Goal: Navigation & Orientation: Find specific page/section

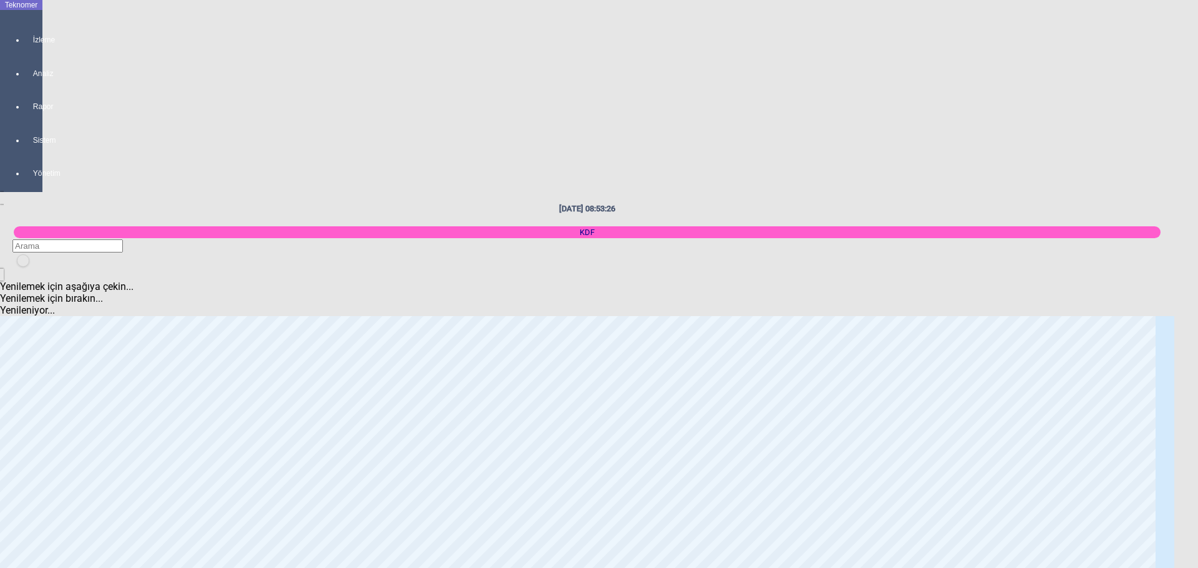
scroll to position [1060, 0]
click at [6, 379] on body "Teknomer İzleme Analiz Rapor Sistem Yönetim [DATE] 08:53:28 KDF Yenilemek için …" at bounding box center [599, 284] width 1198 height 568
click at [2, 311] on body "Teknomer İzleme Analiz Rapor Sistem Yönetim [DATE] 08:53:34 KDF Yenilemek için …" at bounding box center [599, 284] width 1198 height 568
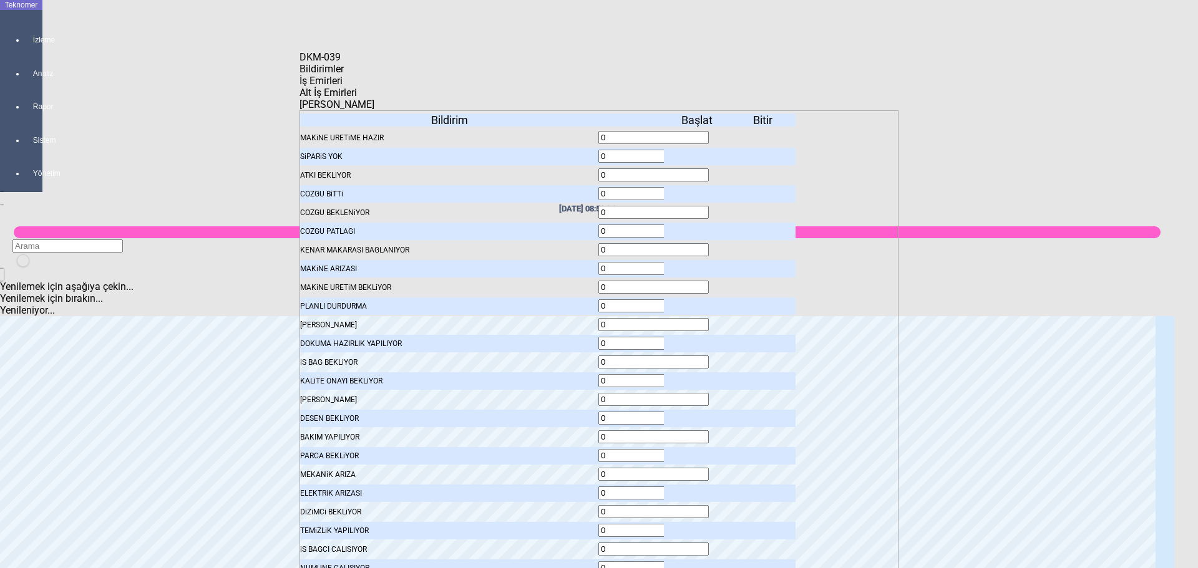
click at [342, 87] on span "İş Emirleri" at bounding box center [320, 81] width 43 height 12
click at [18, 343] on body "Teknomer İzleme Analiz Rapor Sistem Yönetim [DATE] 08:53:38 KDF Yenilemek için …" at bounding box center [599, 284] width 1198 height 568
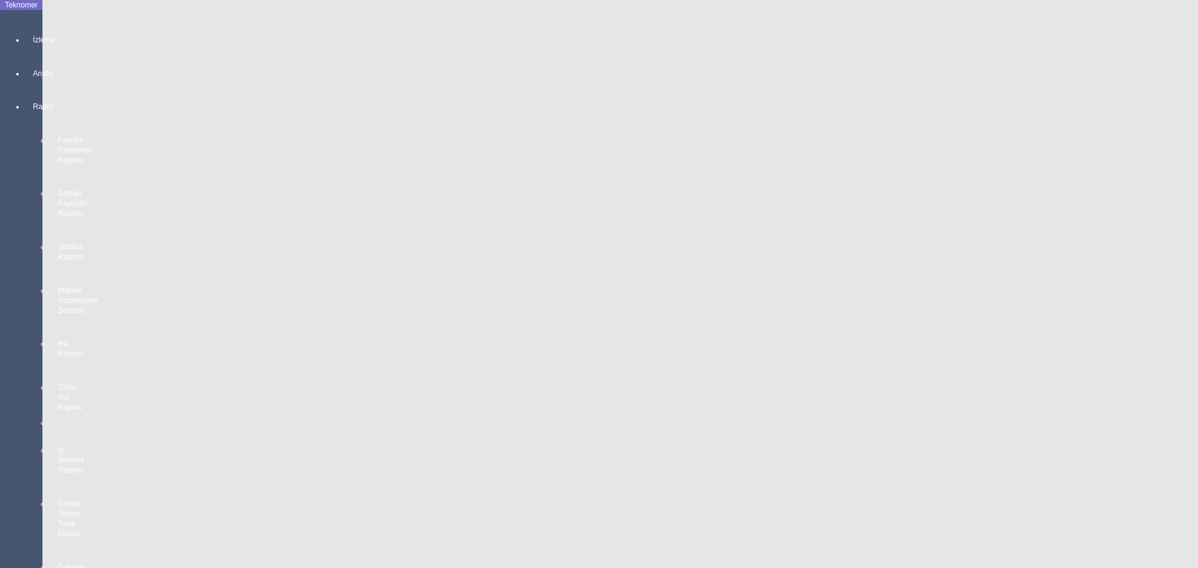
scroll to position [2241, 0]
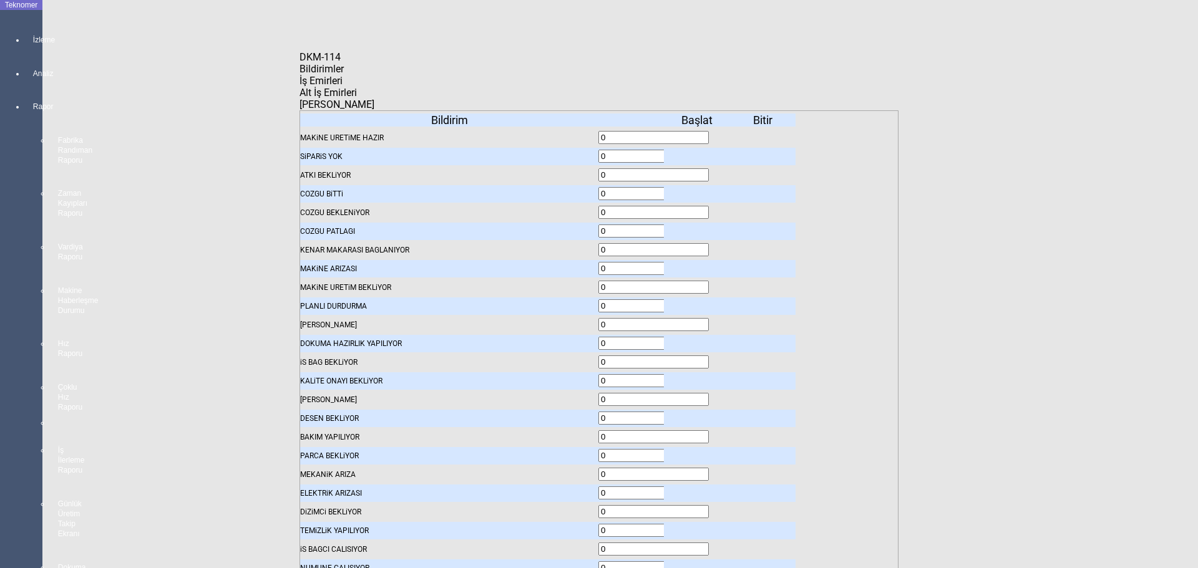
drag, startPoint x: 361, startPoint y: 84, endPoint x: 363, endPoint y: 94, distance: 9.5
click at [344, 75] on span "Bildirimler" at bounding box center [321, 69] width 44 height 12
click at [698, 152] on icon at bounding box center [698, 156] width 0 height 9
click at [698, 283] on icon at bounding box center [698, 287] width 0 height 9
click at [698, 152] on icon at bounding box center [698, 156] width 0 height 9
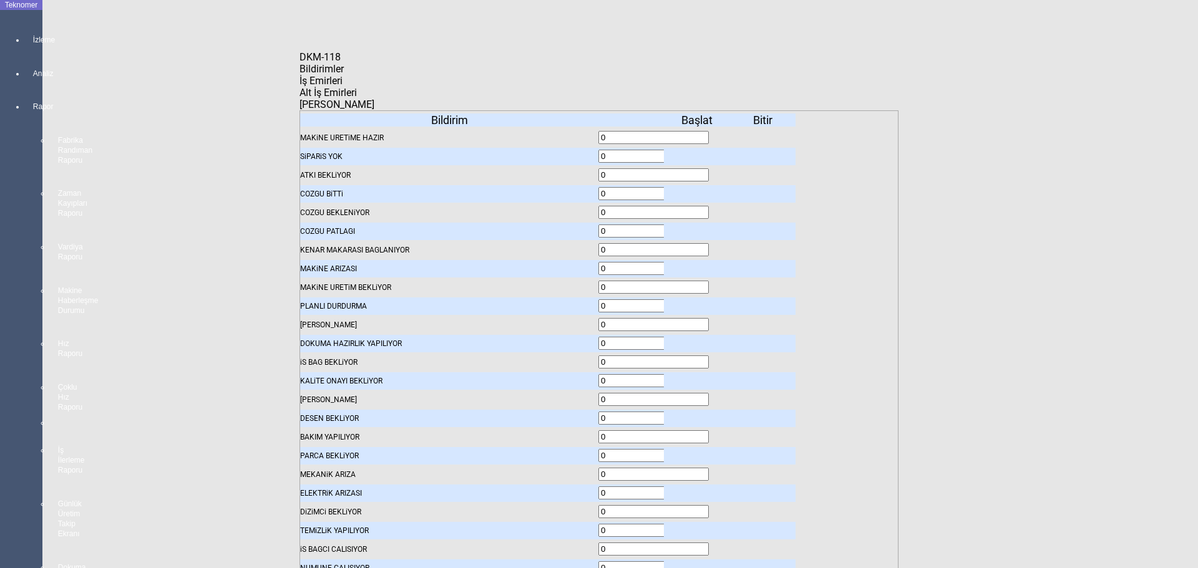
click at [698, 152] on icon at bounding box center [698, 156] width 0 height 9
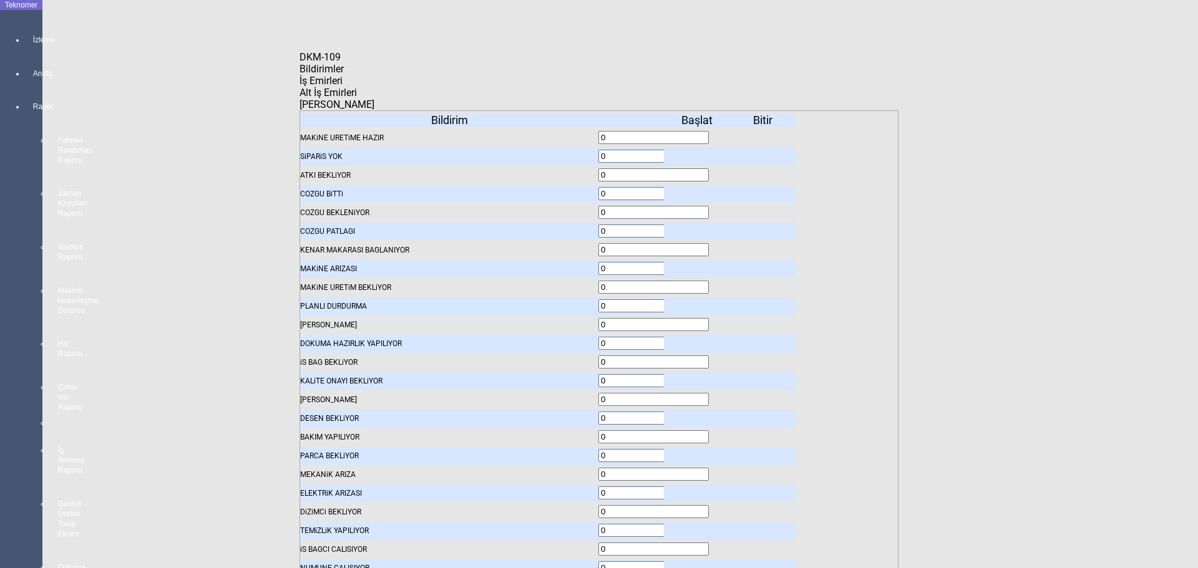
click at [698, 152] on icon at bounding box center [698, 156] width 0 height 9
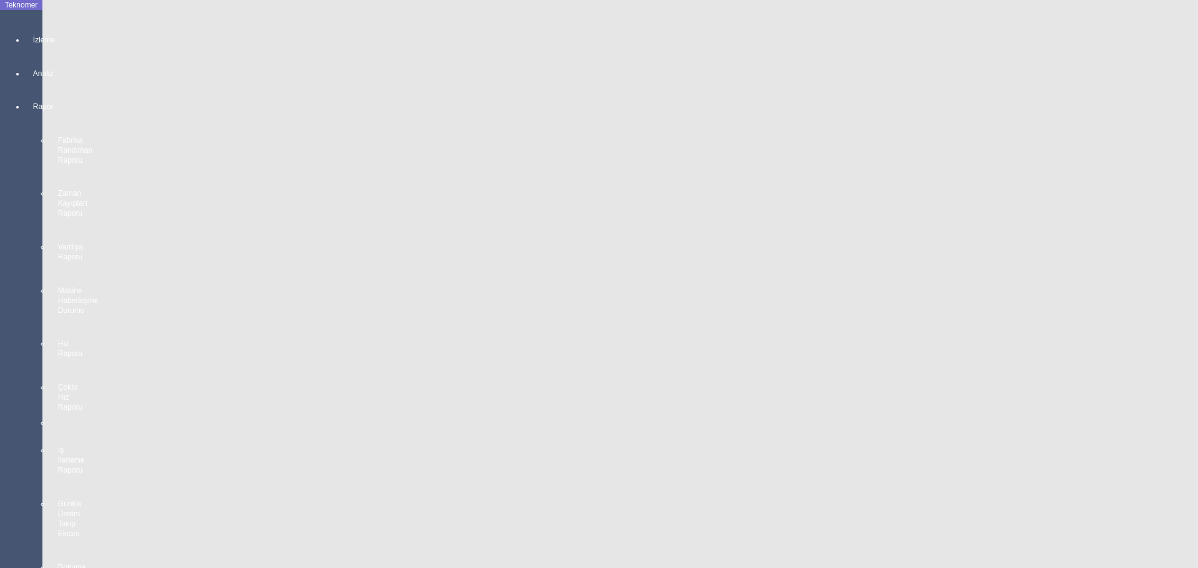
scroll to position [1742, 0]
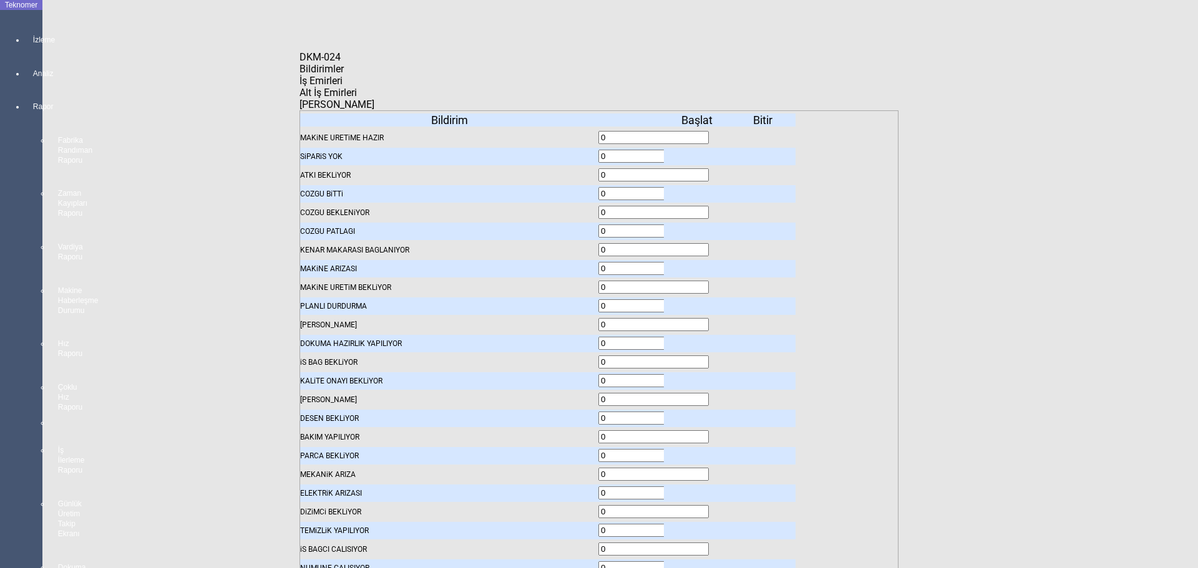
click at [384, 75] on div "Bildirimler" at bounding box center [598, 69] width 599 height 12
click at [342, 87] on span "İş Emirleri" at bounding box center [320, 81] width 43 height 12
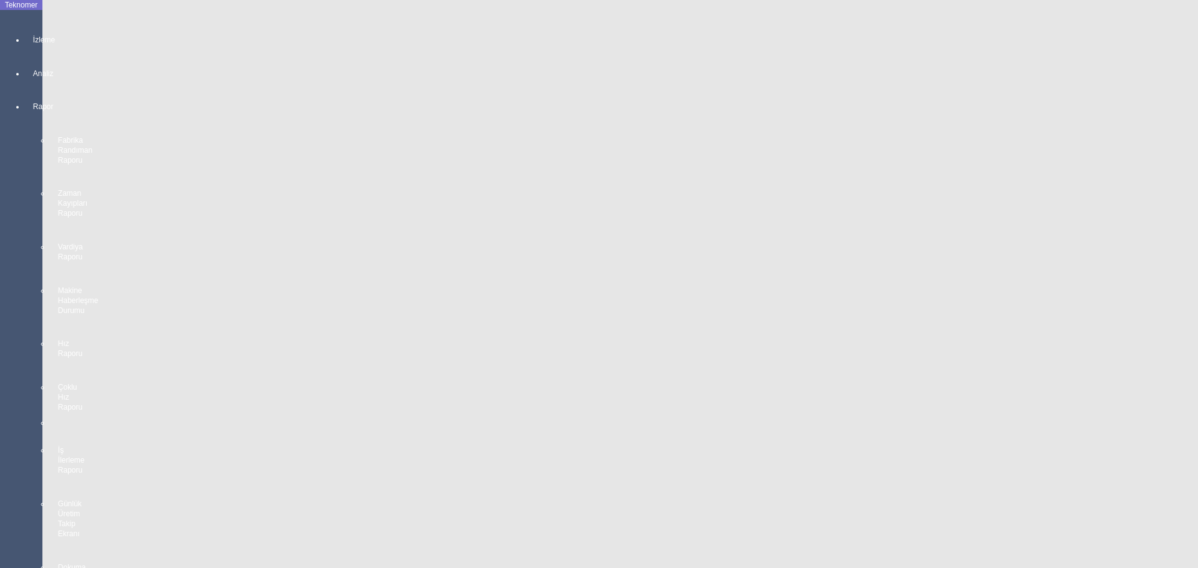
click at [128, 273] on body "Teknomer İzleme Analiz Rapor Fabrika Randıman Raporu Zaman Kayıpları Raporu Var…" at bounding box center [599, 284] width 1198 height 568
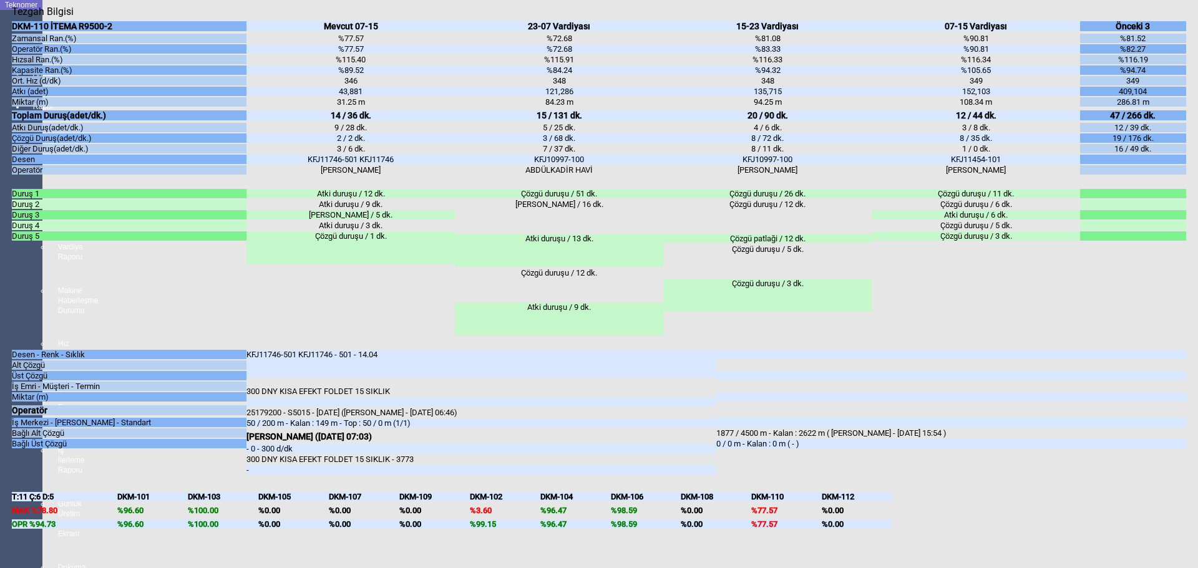
click at [0, 343] on body "Teknomer İzleme Analiz Rapor Fabrika Randıman Raporu Zaman Kayıpları Raporu Var…" at bounding box center [599, 284] width 1198 height 568
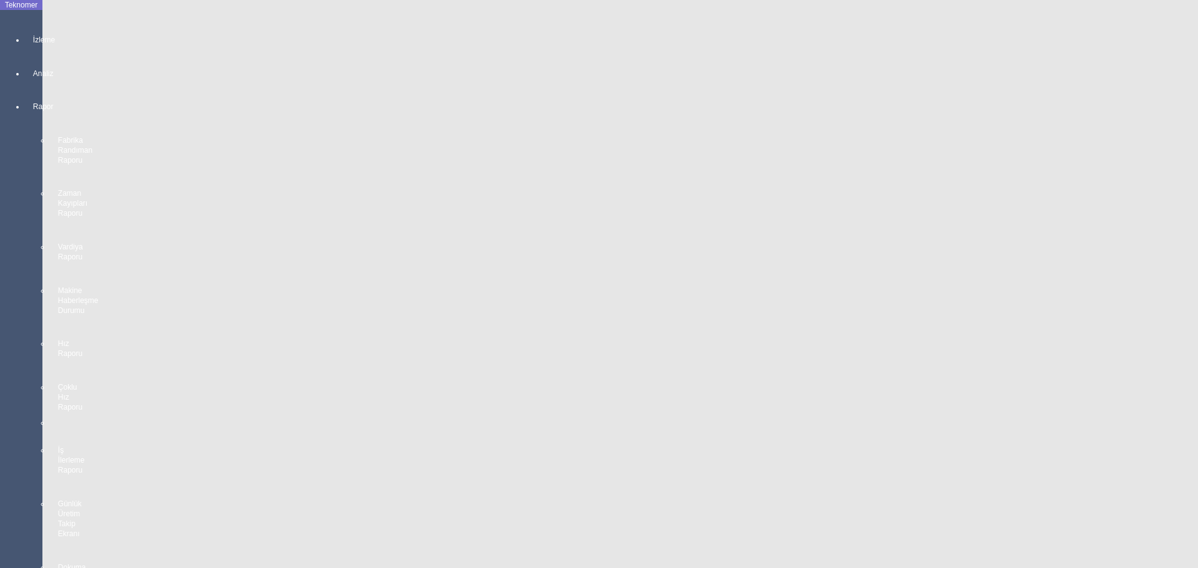
drag, startPoint x: 7, startPoint y: 335, endPoint x: 32, endPoint y: 342, distance: 26.0
click at [7, 335] on body "Teknomer İzleme Analiz Rapor Fabrika Randıman Raporu Zaman Kayıpları Raporu Var…" at bounding box center [599, 284] width 1198 height 568
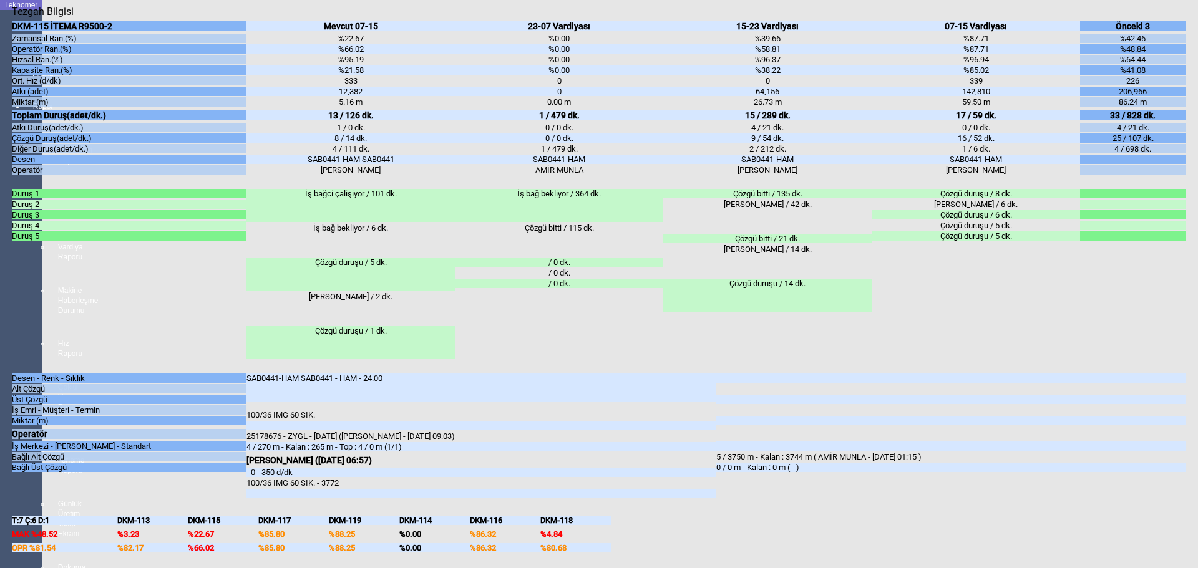
click at [0, 365] on body "Teknomer İzleme Analiz Rapor Fabrika Randıman Raporu Zaman Kayıpları Raporu Var…" at bounding box center [599, 284] width 1198 height 568
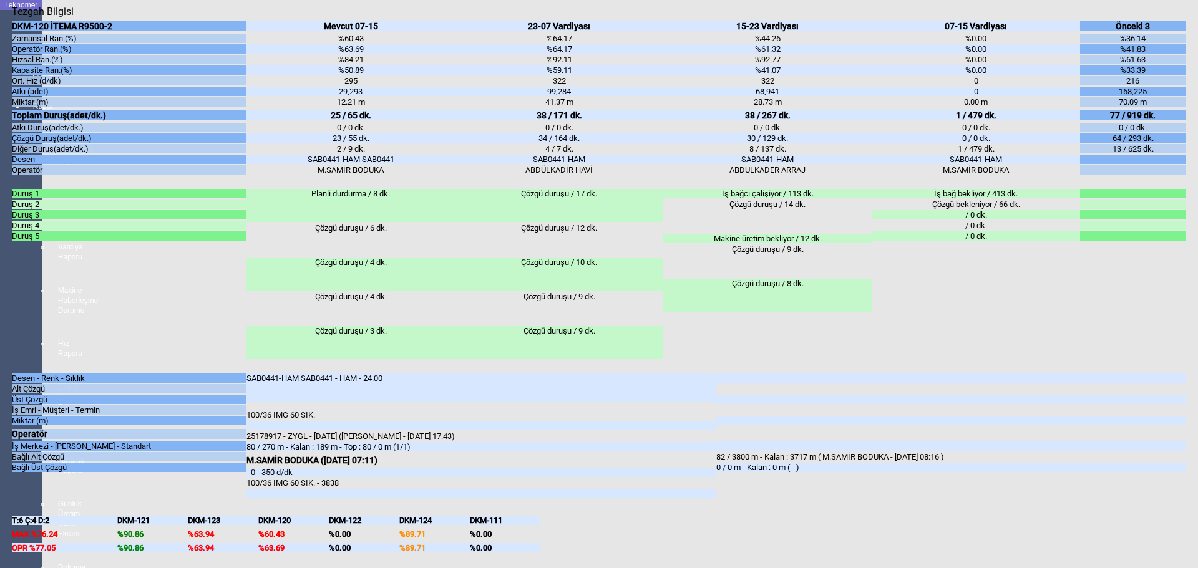
click at [0, 417] on body "Teknomer İzleme Analiz Rapor Fabrika Randıman Raporu Zaman Kayıpları Raporu Var…" at bounding box center [599, 284] width 1198 height 568
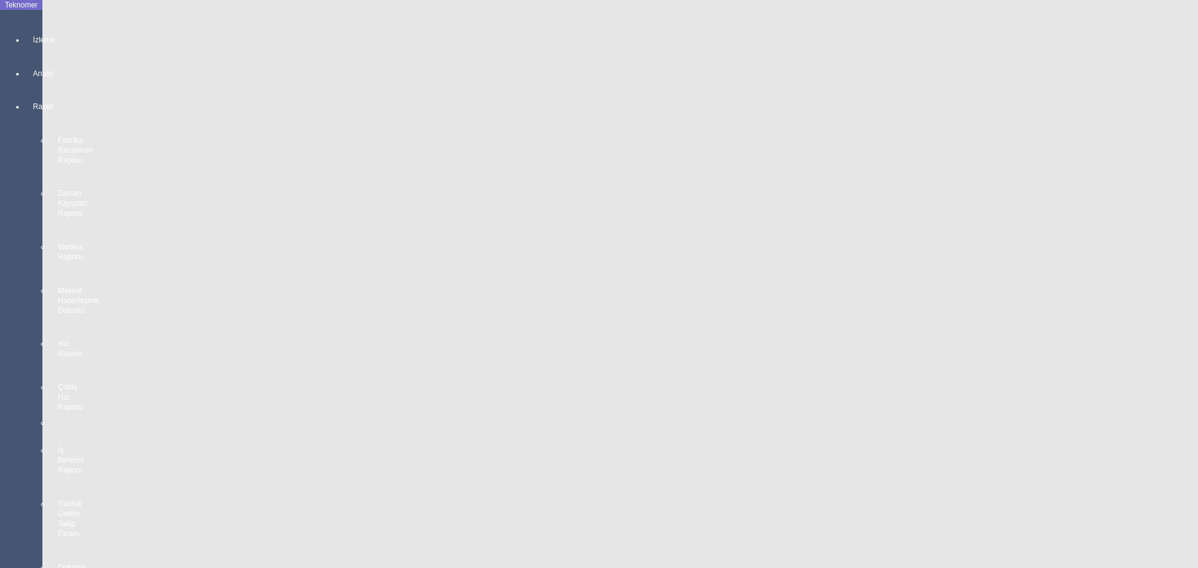
scroll to position [1992, 0]
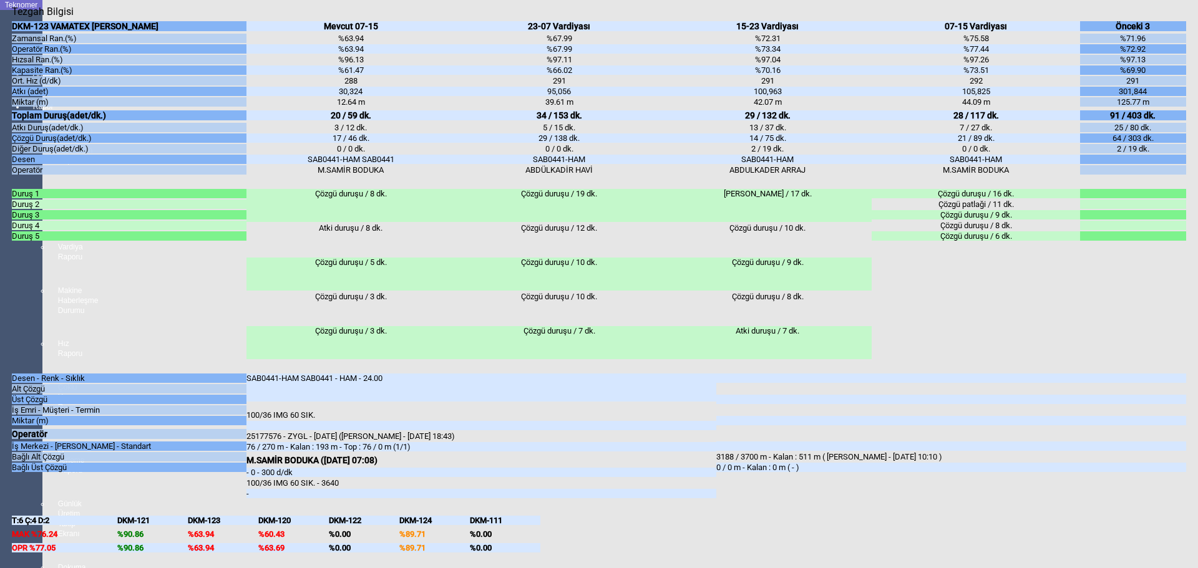
click at [11, 319] on body "Teknomer İzleme Analiz Rapor Fabrika Randıman Raporu Zaman Kayıpları Raporu Var…" at bounding box center [599, 284] width 1198 height 568
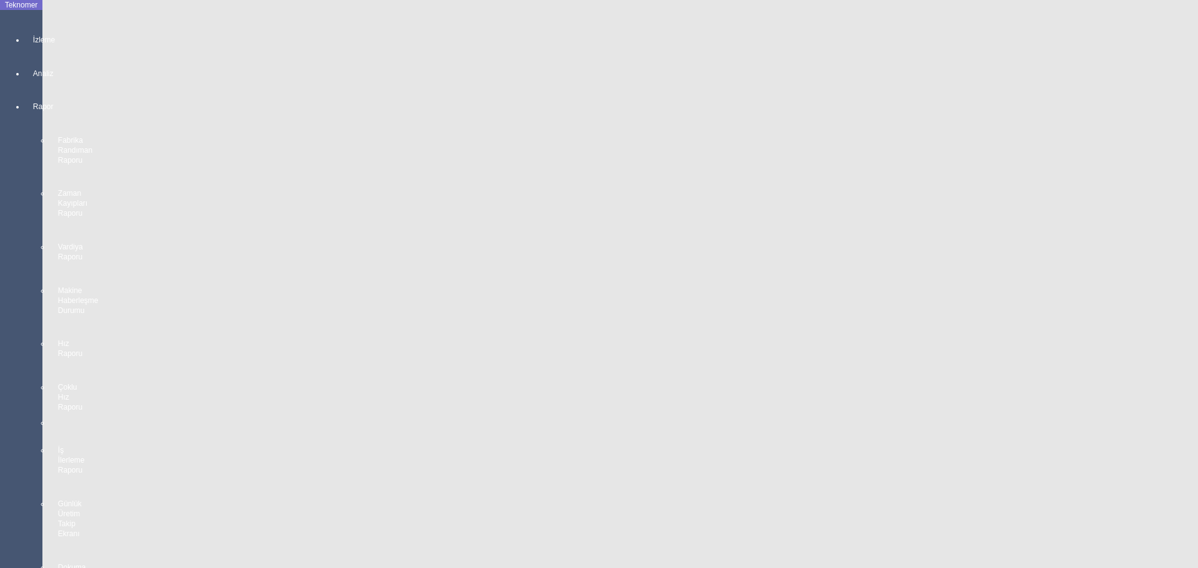
scroll to position [1118, 0]
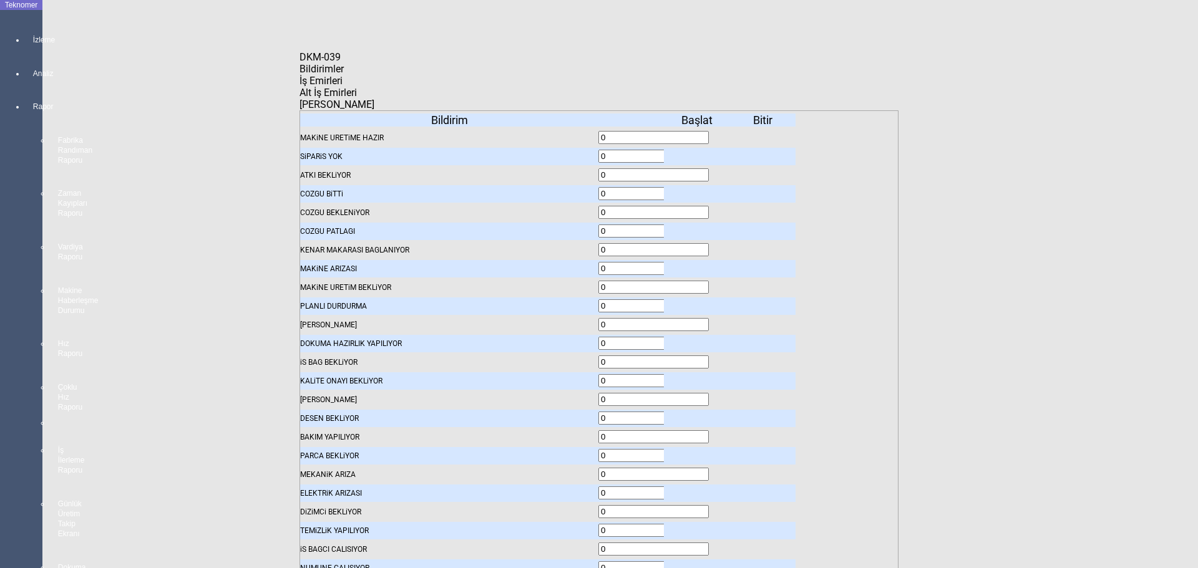
click at [1, 339] on body "Teknomer İzleme Analiz Rapor Fabrika Randıman Raporu Zaman Kayıpları Raporu Var…" at bounding box center [599, 284] width 1198 height 568
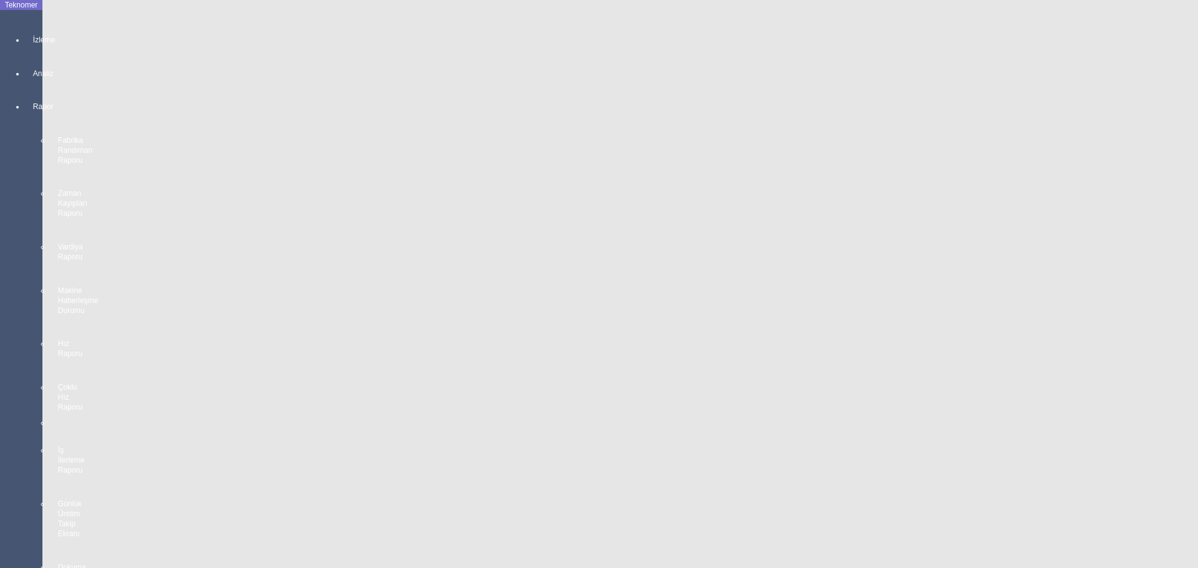
scroll to position [1934, 0]
click at [5, 353] on body "Teknomer İzleme Analiz Rapor Fabrika Randıman Raporu Zaman Kayıpları Raporu Var…" at bounding box center [599, 284] width 1198 height 568
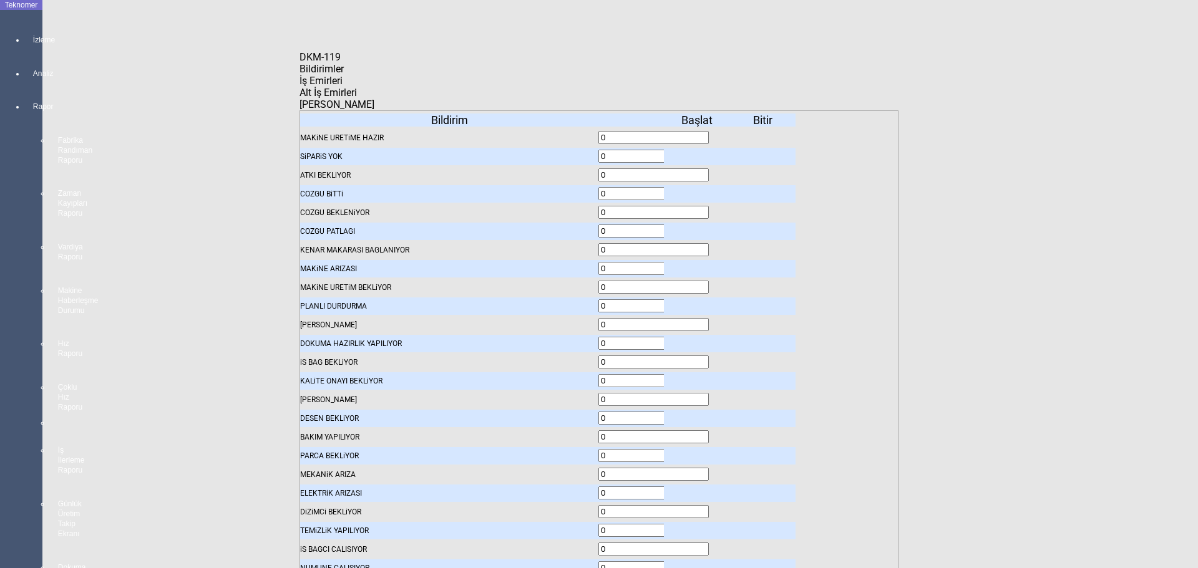
click at [0, 357] on body "Teknomer İzleme Analiz Rapor Fabrika Randıman Raporu Zaman Kayıpları Raporu Var…" at bounding box center [599, 284] width 1198 height 568
